Goal: Information Seeking & Learning: Learn about a topic

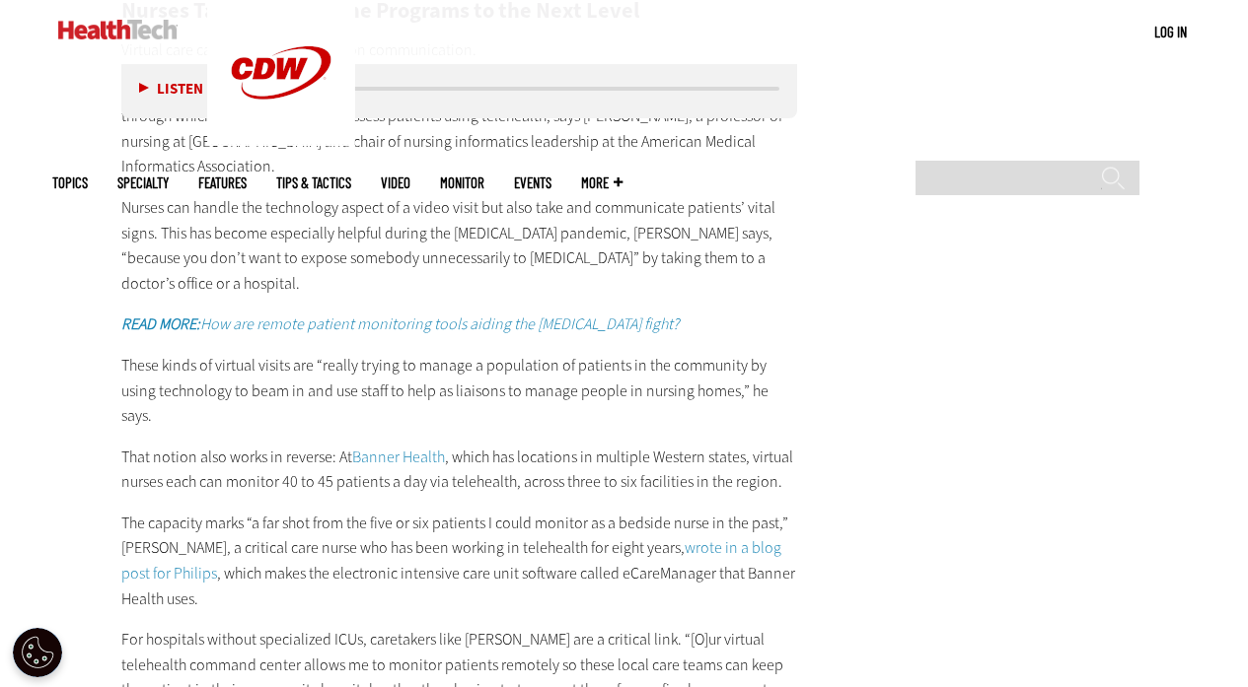
scroll to position [2724, 0]
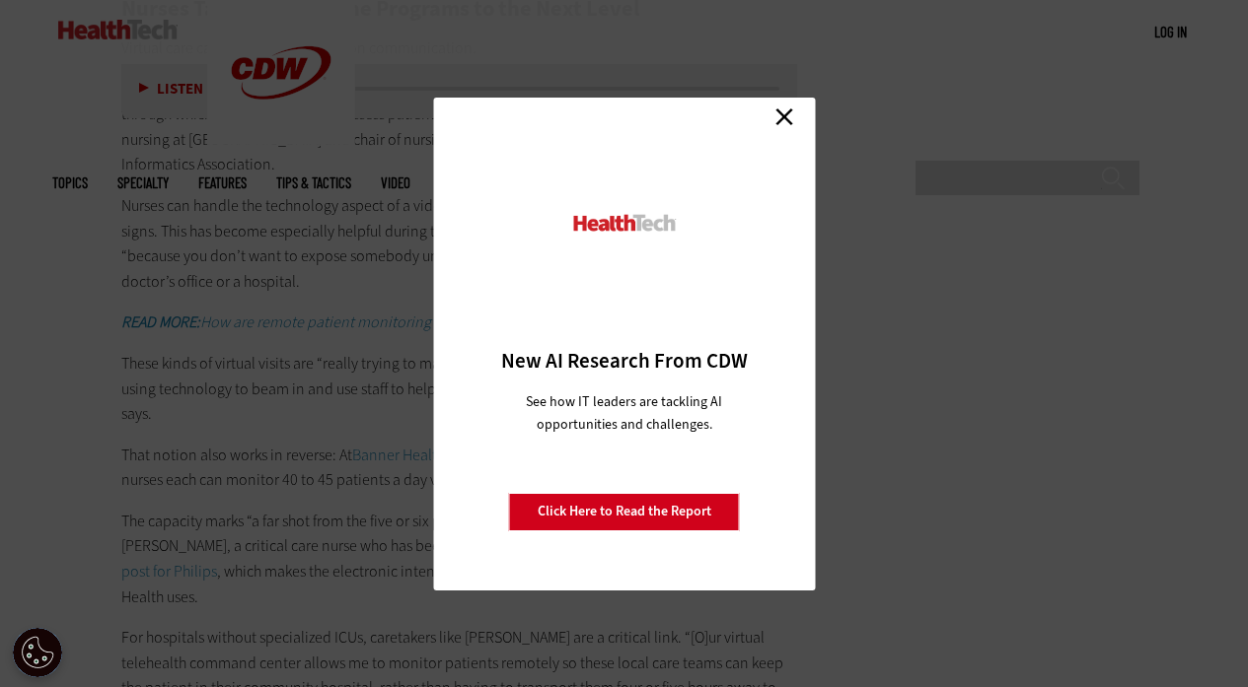
click at [781, 108] on link "Close" at bounding box center [784, 118] width 30 height 30
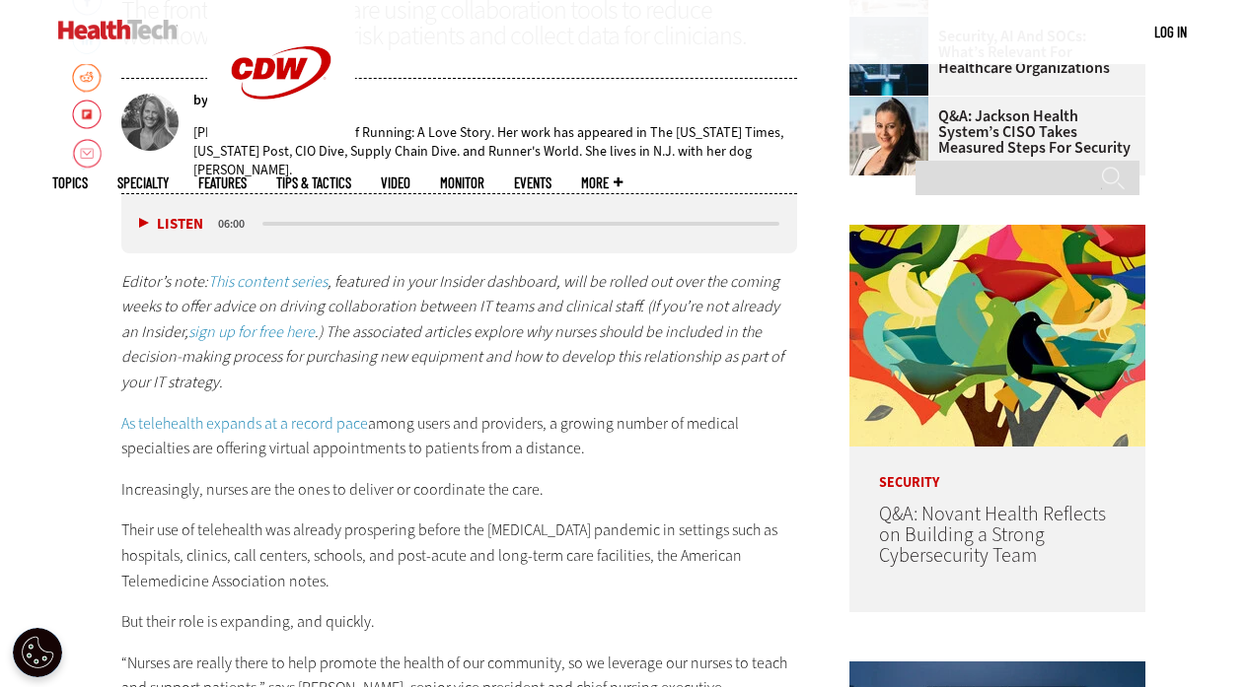
scroll to position [839, 0]
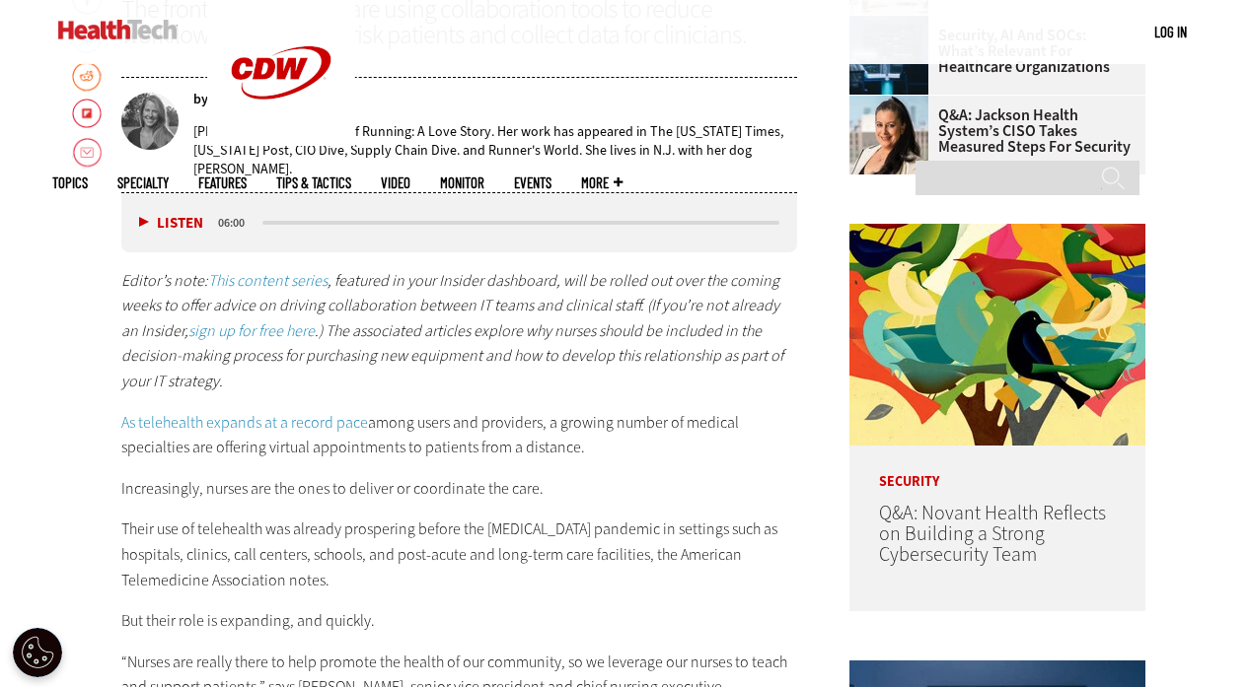
click at [531, 457] on p "As telehealth expands at a record pace among users and providers, a growing num…" at bounding box center [459, 435] width 677 height 50
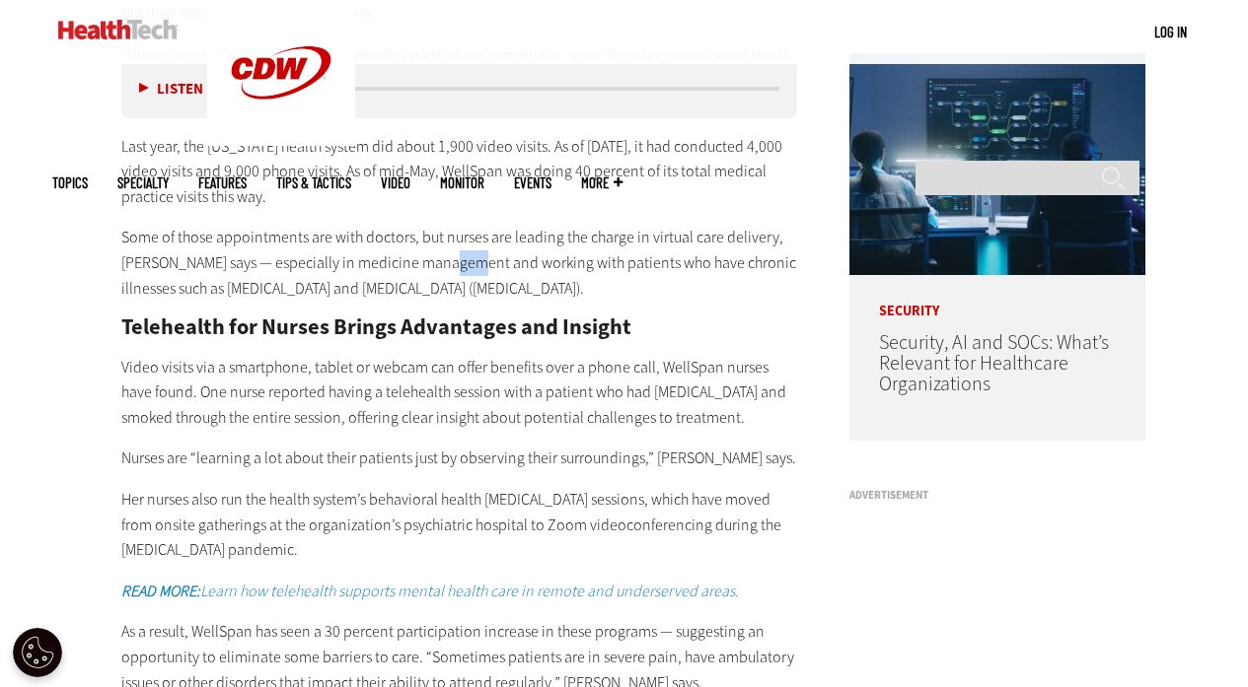
scroll to position [1467, 0]
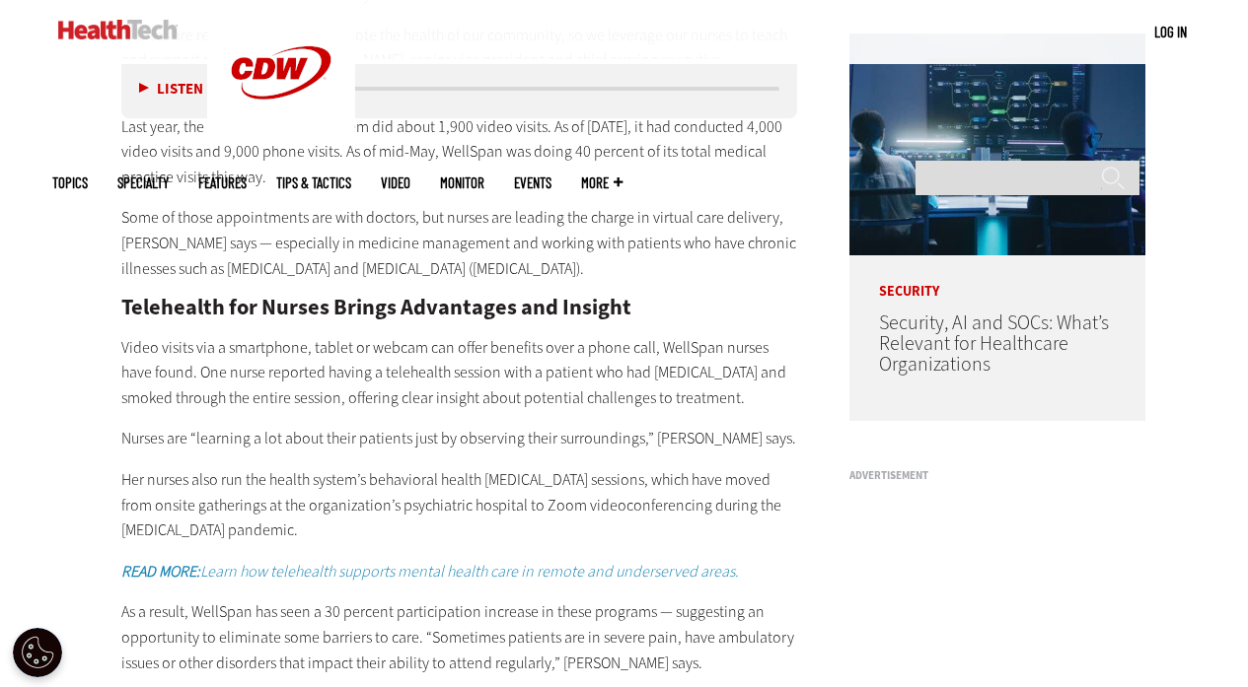
click at [407, 443] on p "Nurses are “learning a lot about their patients just by observing their surroun…" at bounding box center [459, 439] width 677 height 26
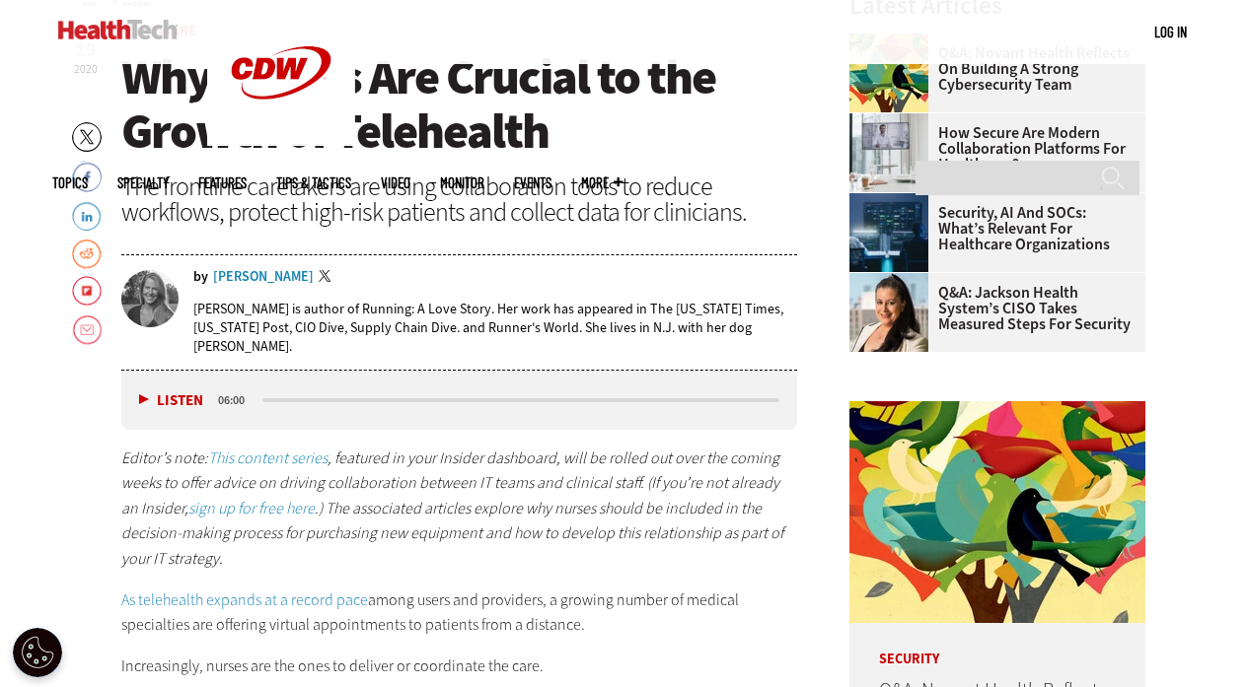
scroll to position [659, 0]
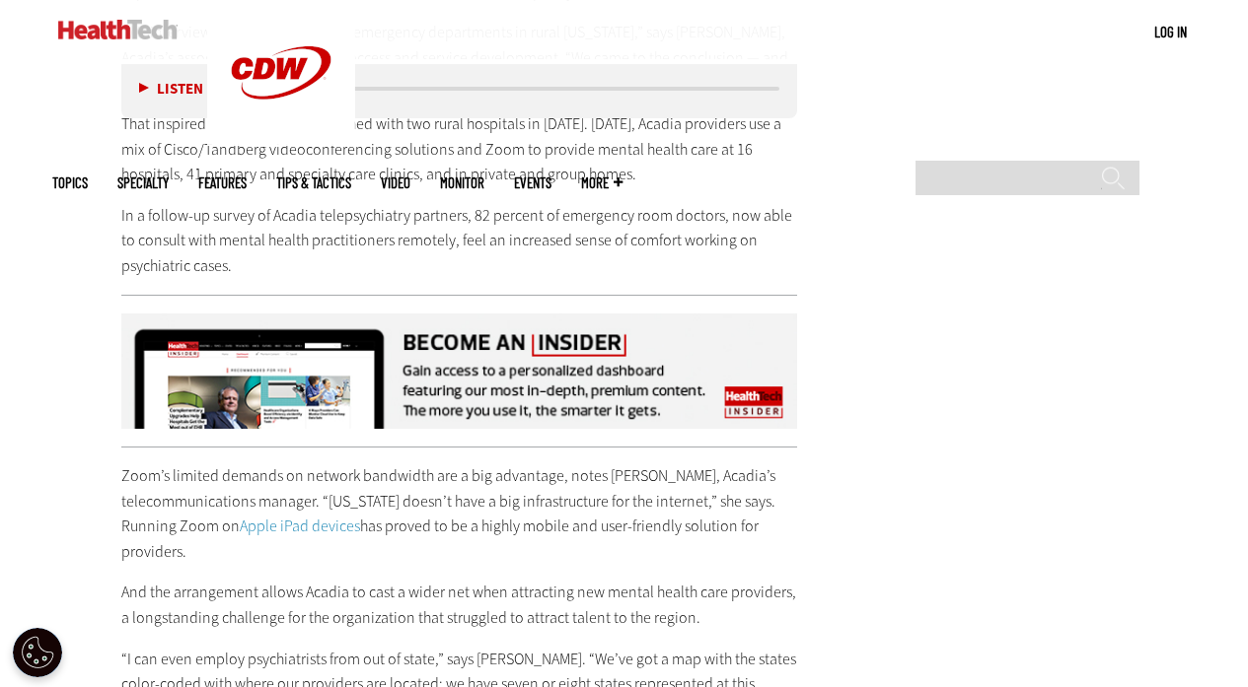
scroll to position [3872, 0]
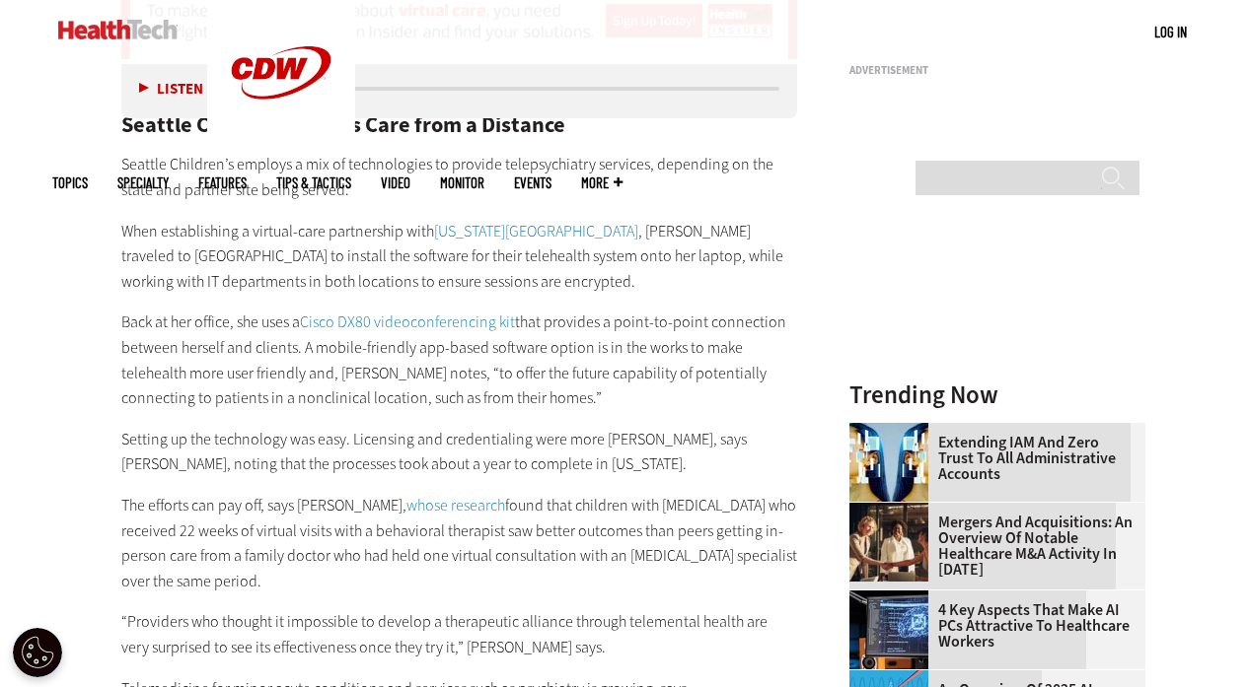
scroll to position [1919, 0]
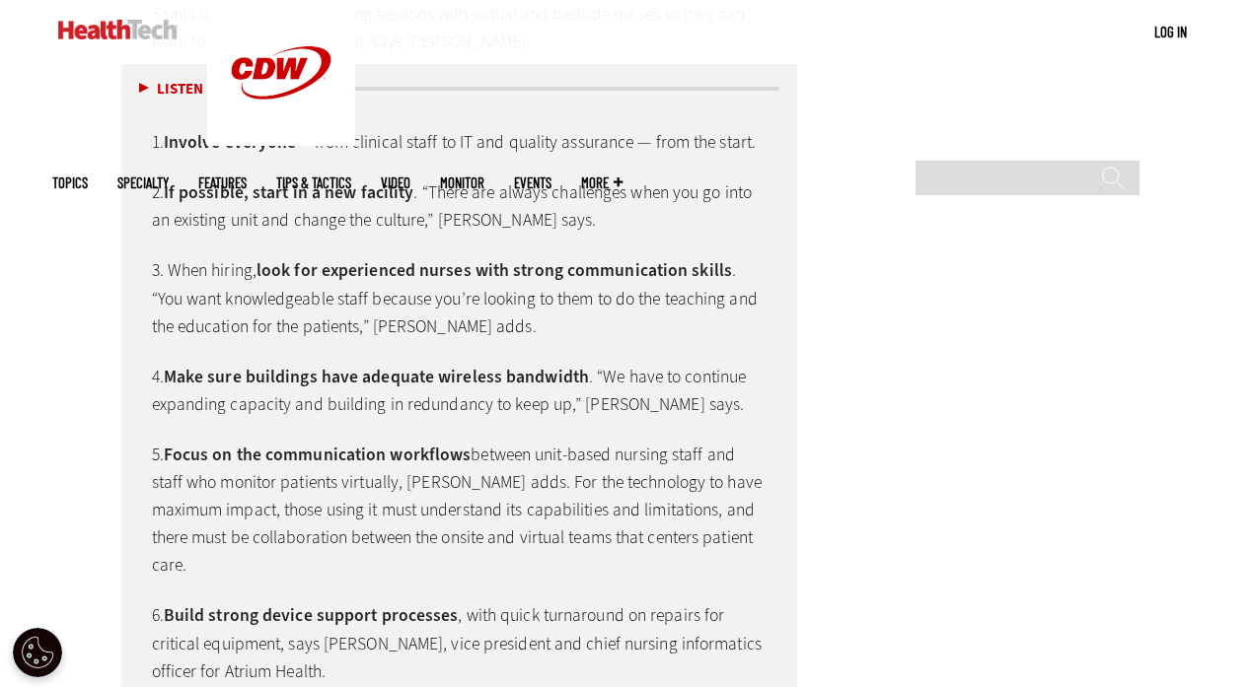
scroll to position [4680, 0]
